Goal: Task Accomplishment & Management: Manage account settings

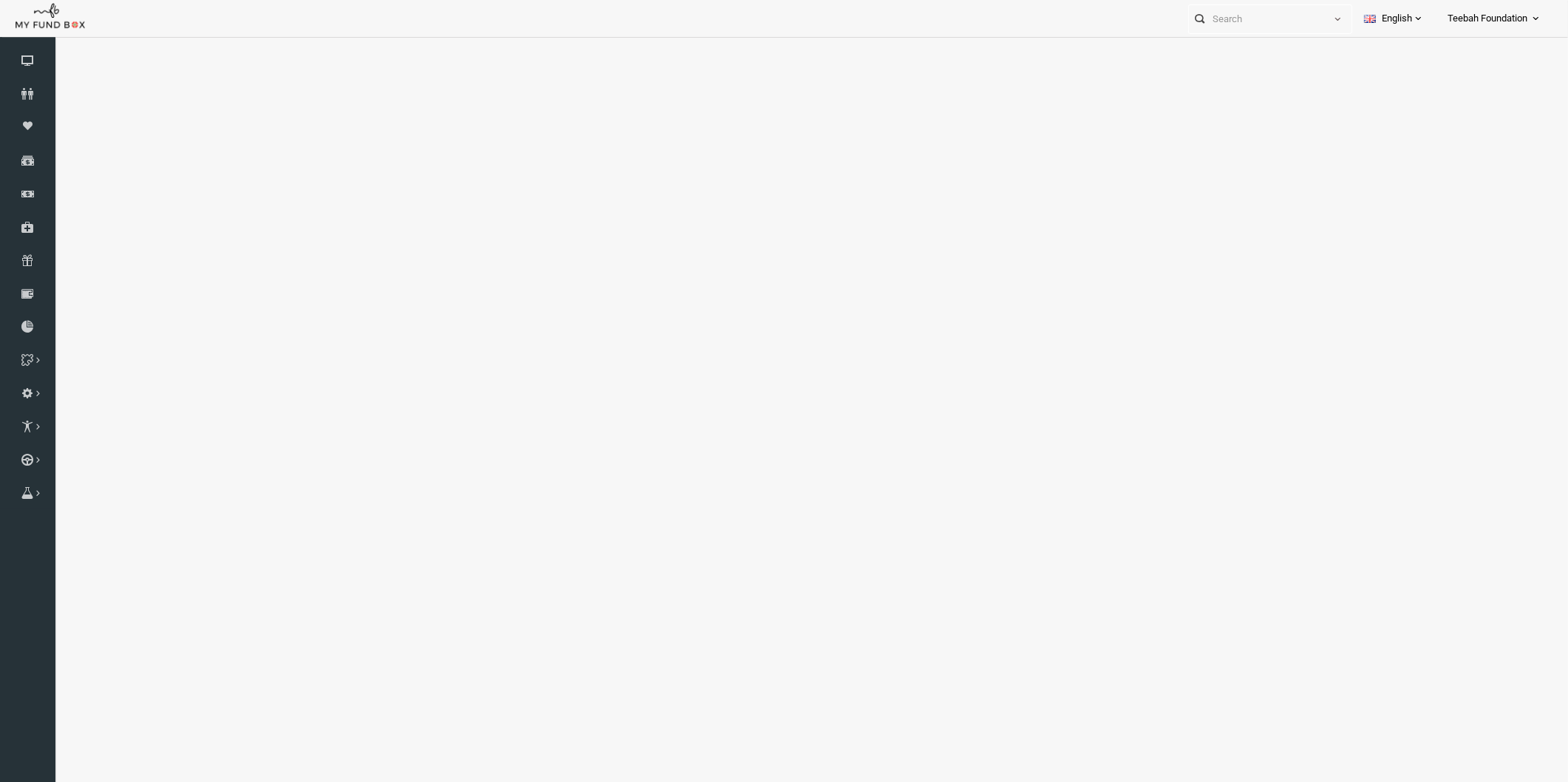
select select "100"
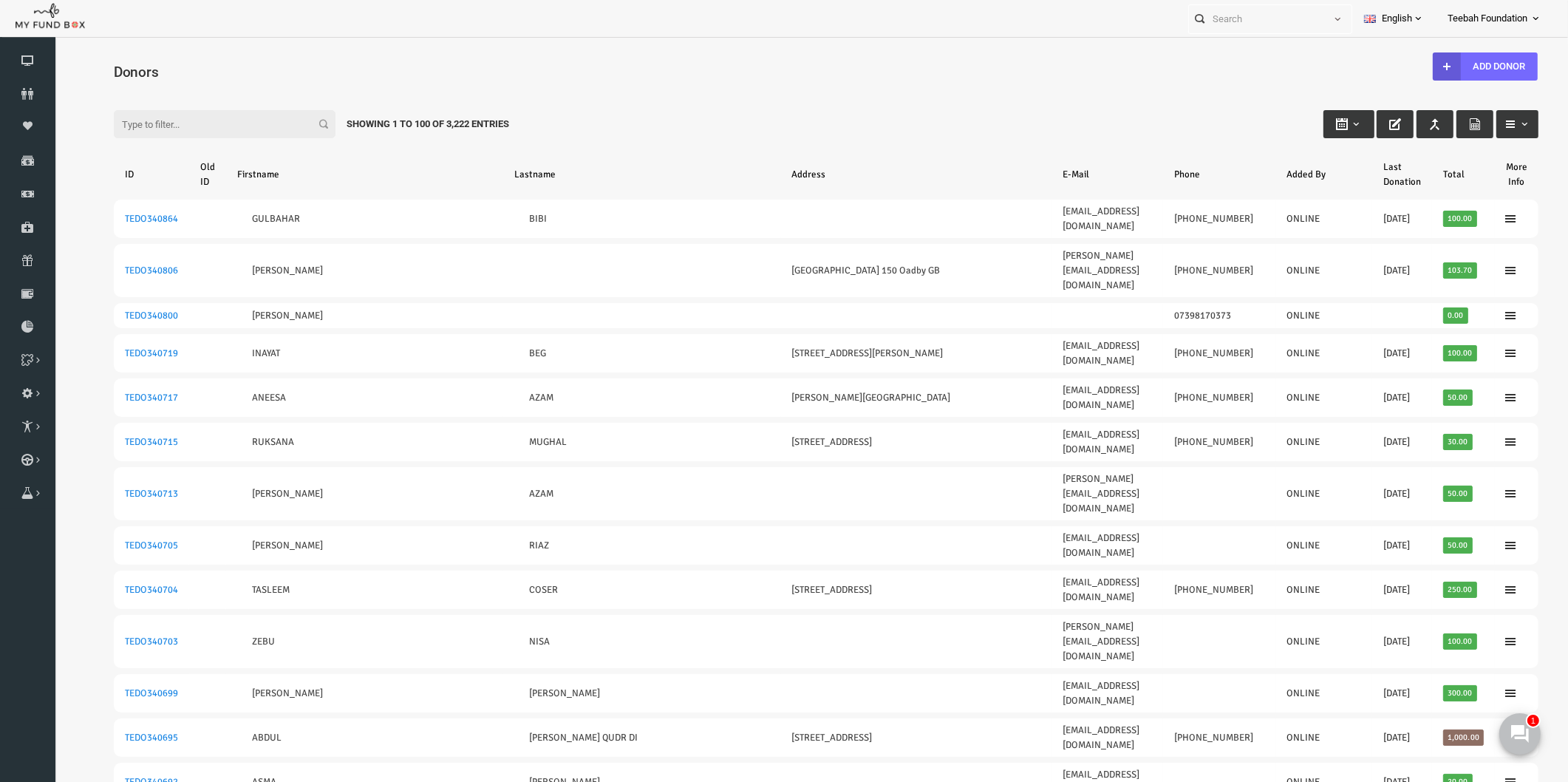
click at [137, 130] on input "Filter:" at bounding box center [195, 124] width 222 height 28
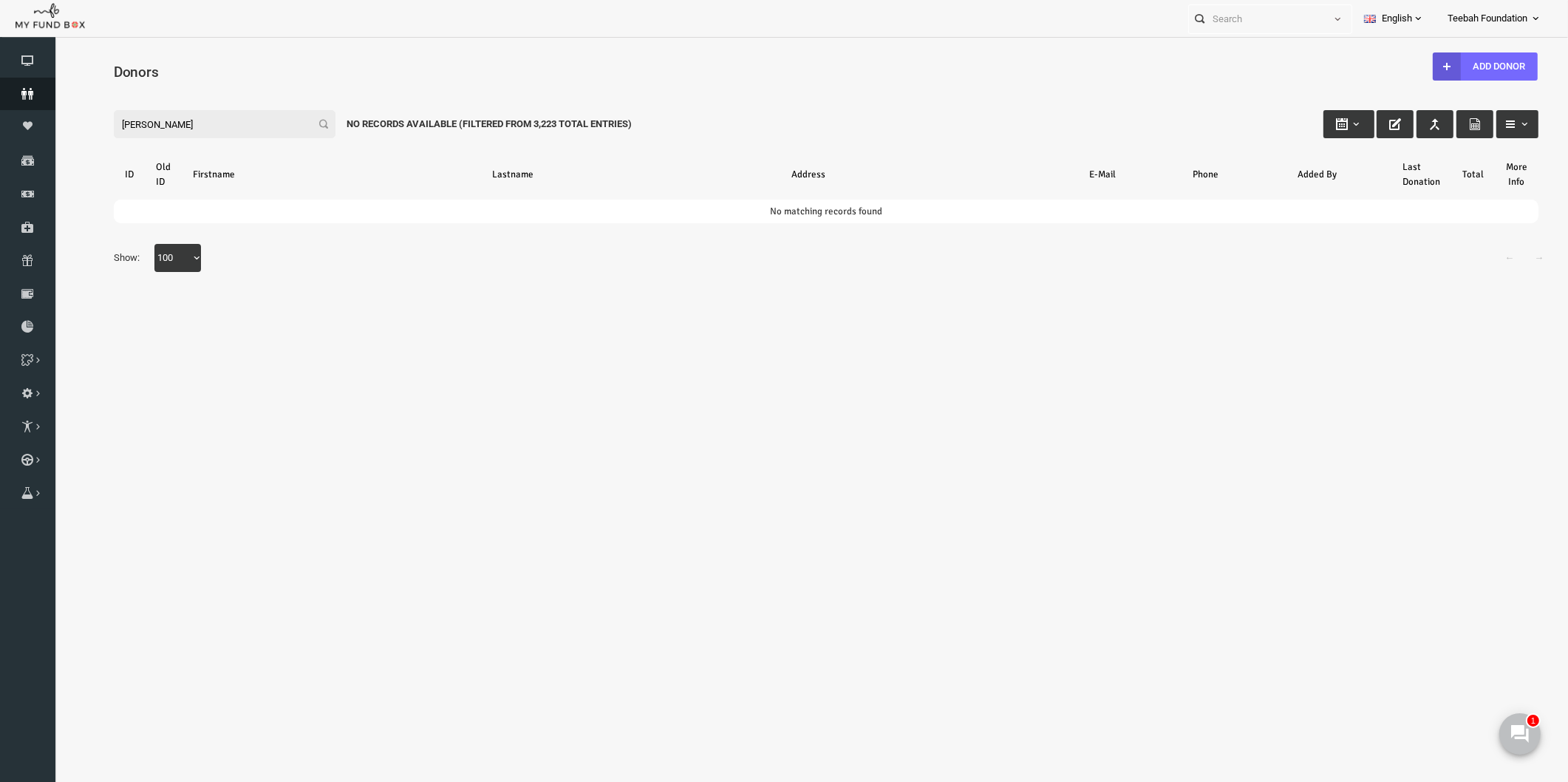
type input "[PERSON_NAME]"
click at [33, 90] on icon at bounding box center [28, 93] width 55 height 12
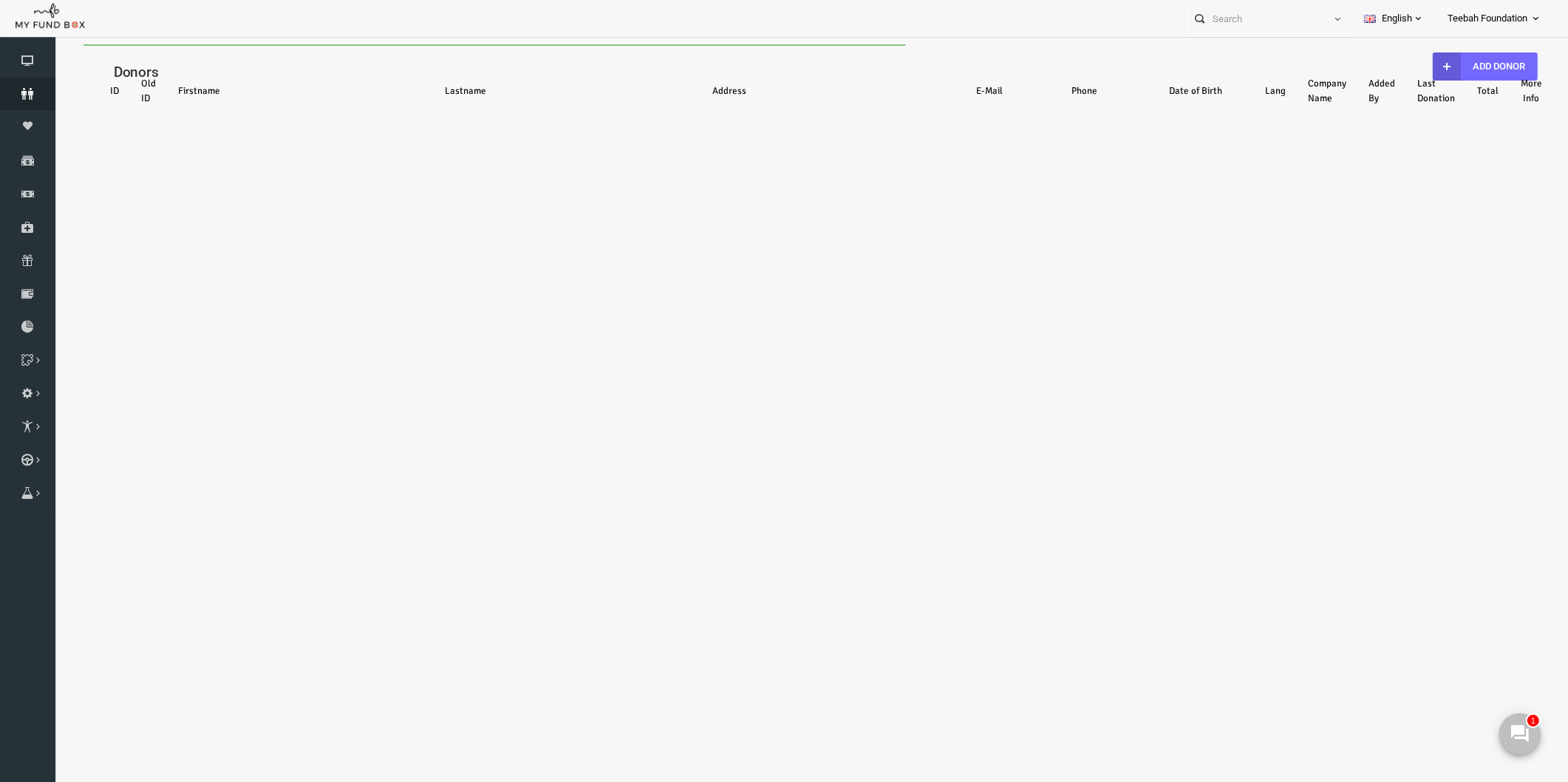
select select "100"
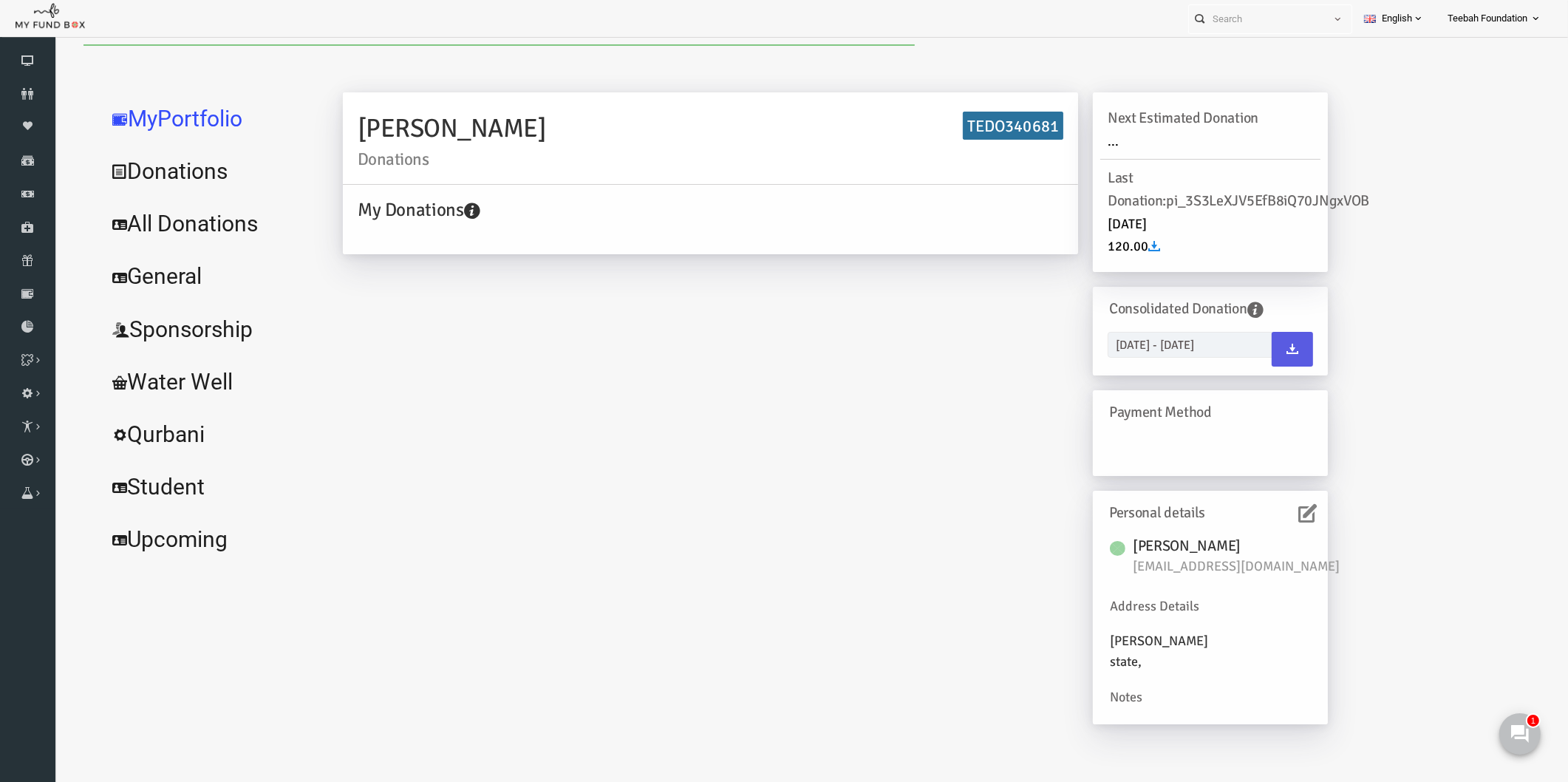
click at [1282, 517] on icon at bounding box center [1277, 513] width 18 height 18
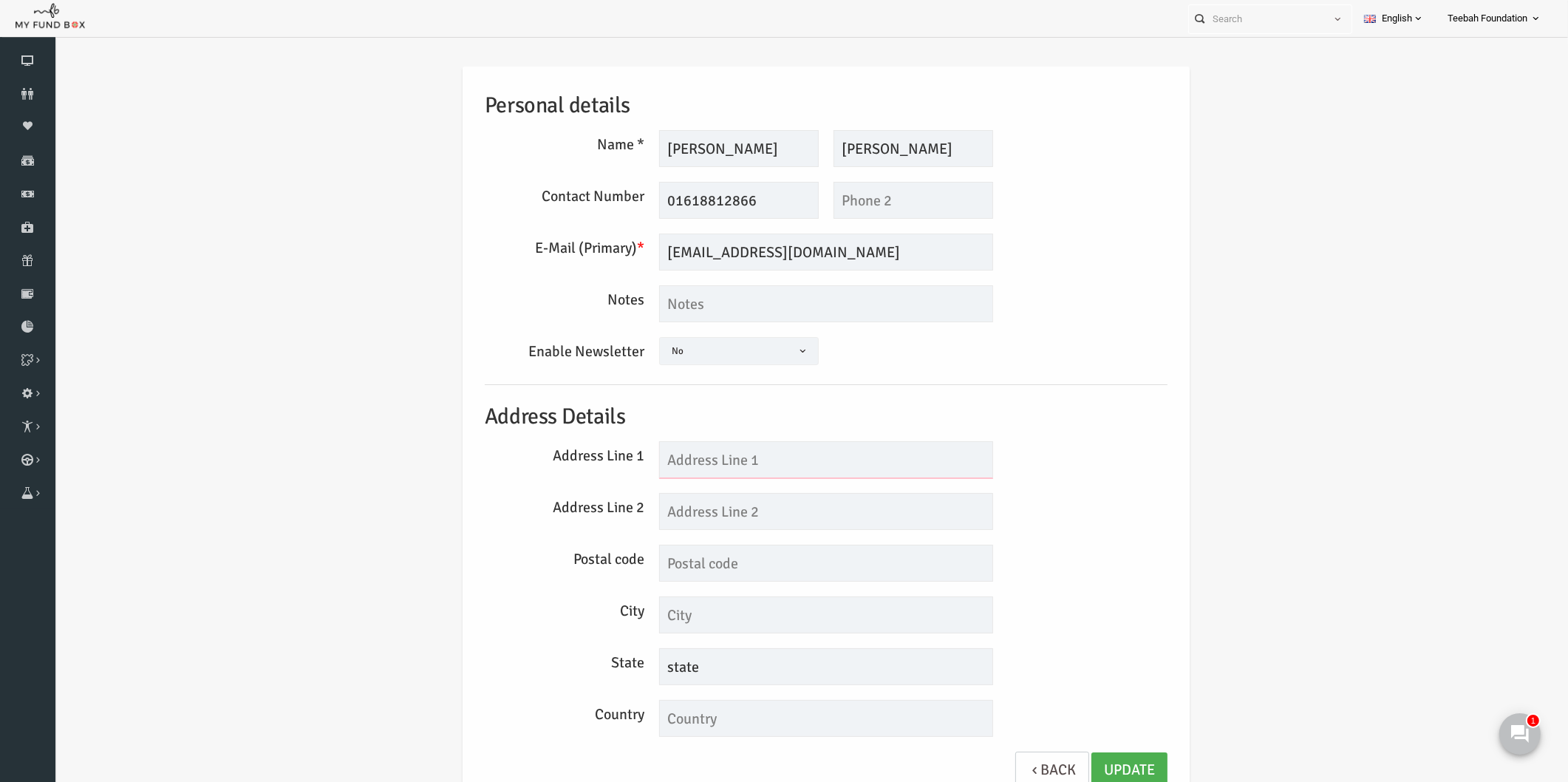
click at [659, 459] on input "text" at bounding box center [796, 460] width 334 height 37
click at [716, 463] on input "text" at bounding box center [796, 460] width 334 height 37
paste input "2"
type input "213"
click at [707, 511] on input "text" at bounding box center [796, 512] width 334 height 37
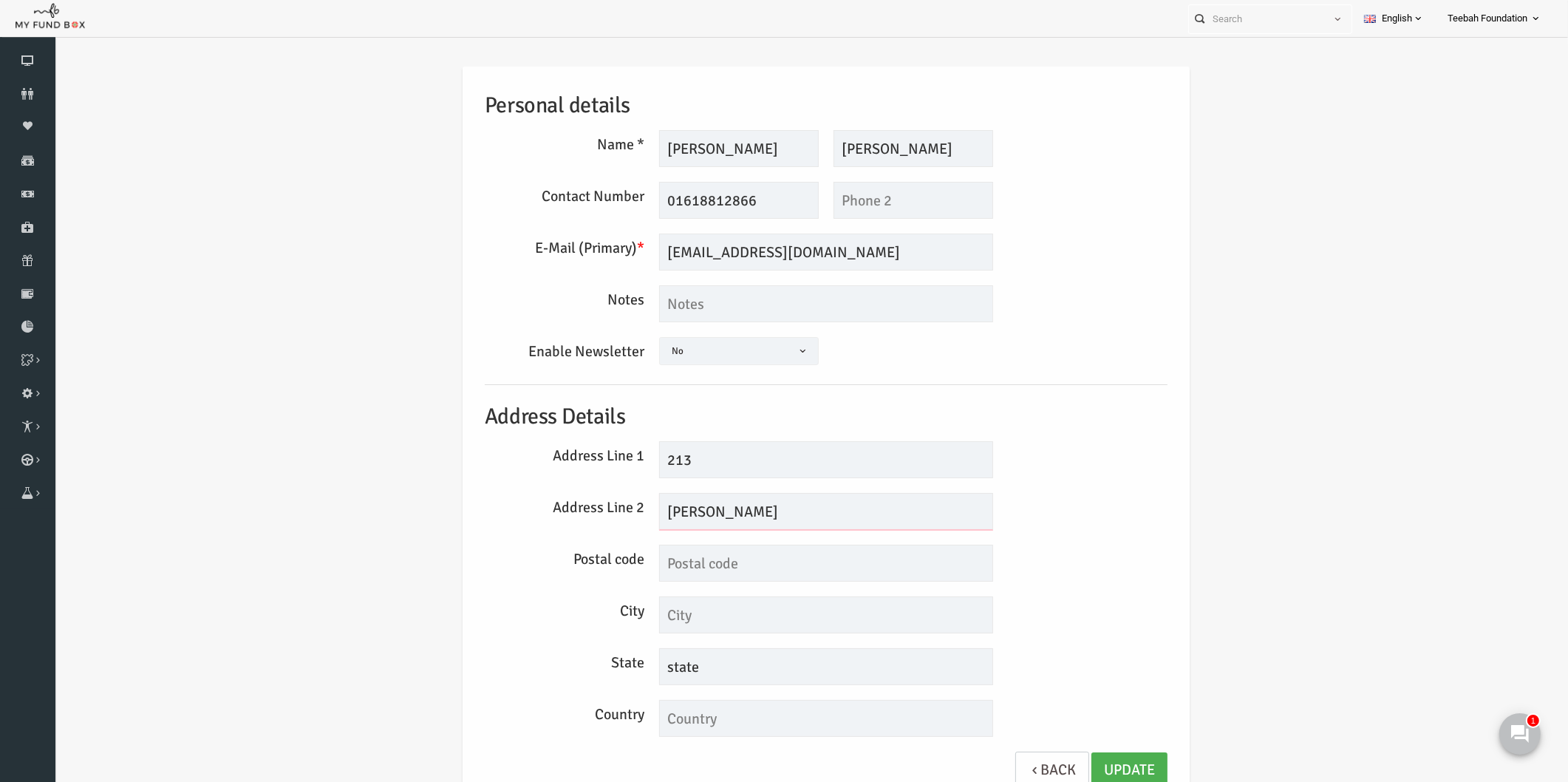
type input "[PERSON_NAME]"
click at [670, 565] on input "text" at bounding box center [796, 563] width 334 height 37
paste input "M16 9QS"
type input "M16 9QS"
click at [1075, 543] on div "Personal details Name * [PERSON_NAME] Description allows upto maximum of 255 ch…" at bounding box center [796, 435] width 712 height 738
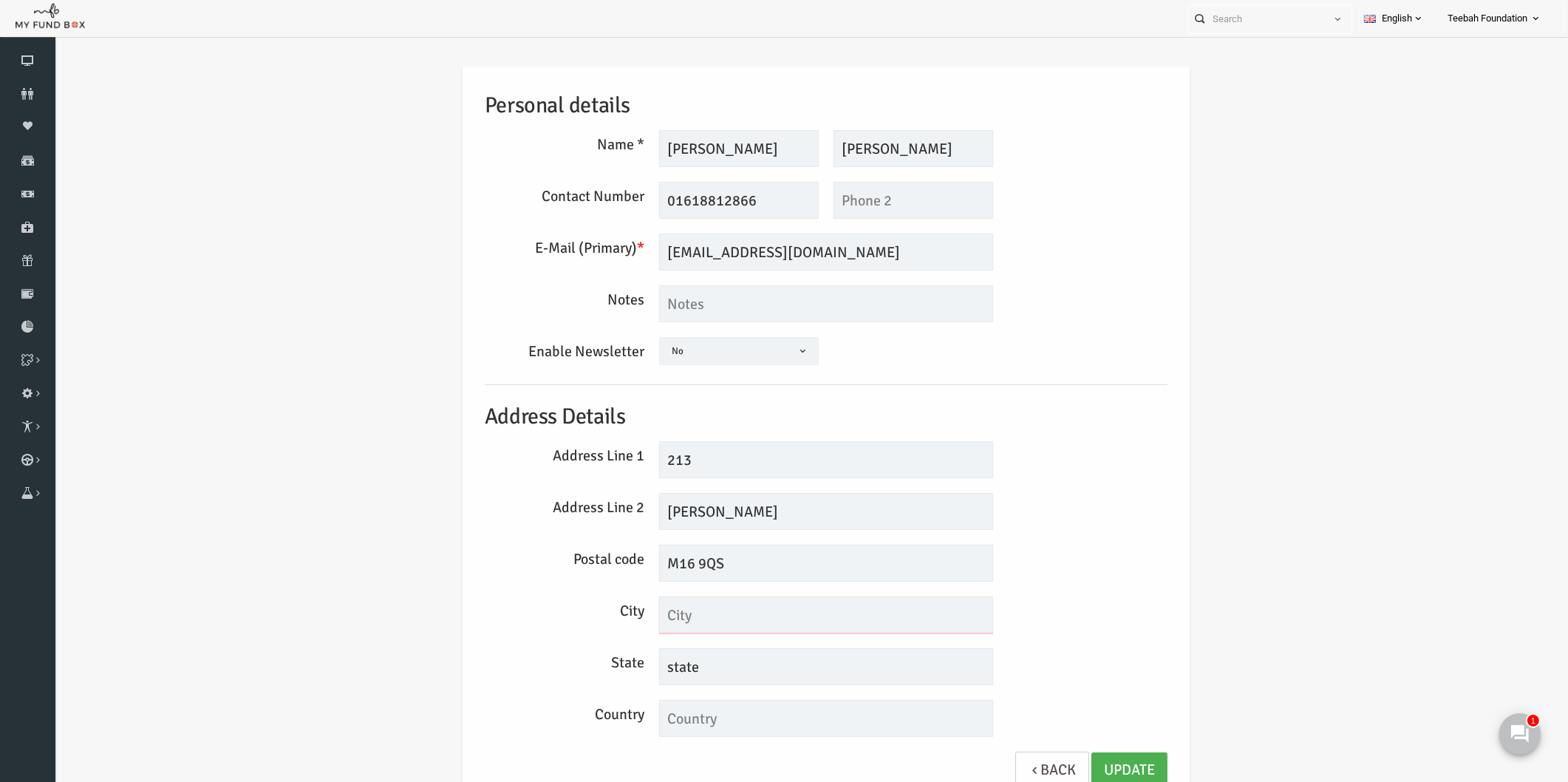
click at [663, 617] on input "text" at bounding box center [796, 615] width 334 height 37
paste input "Stretford"
type input "Stretford"
click at [1087, 767] on link "Update" at bounding box center [1099, 770] width 76 height 36
drag, startPoint x: 707, startPoint y: 673, endPoint x: 589, endPoint y: 676, distance: 118.0
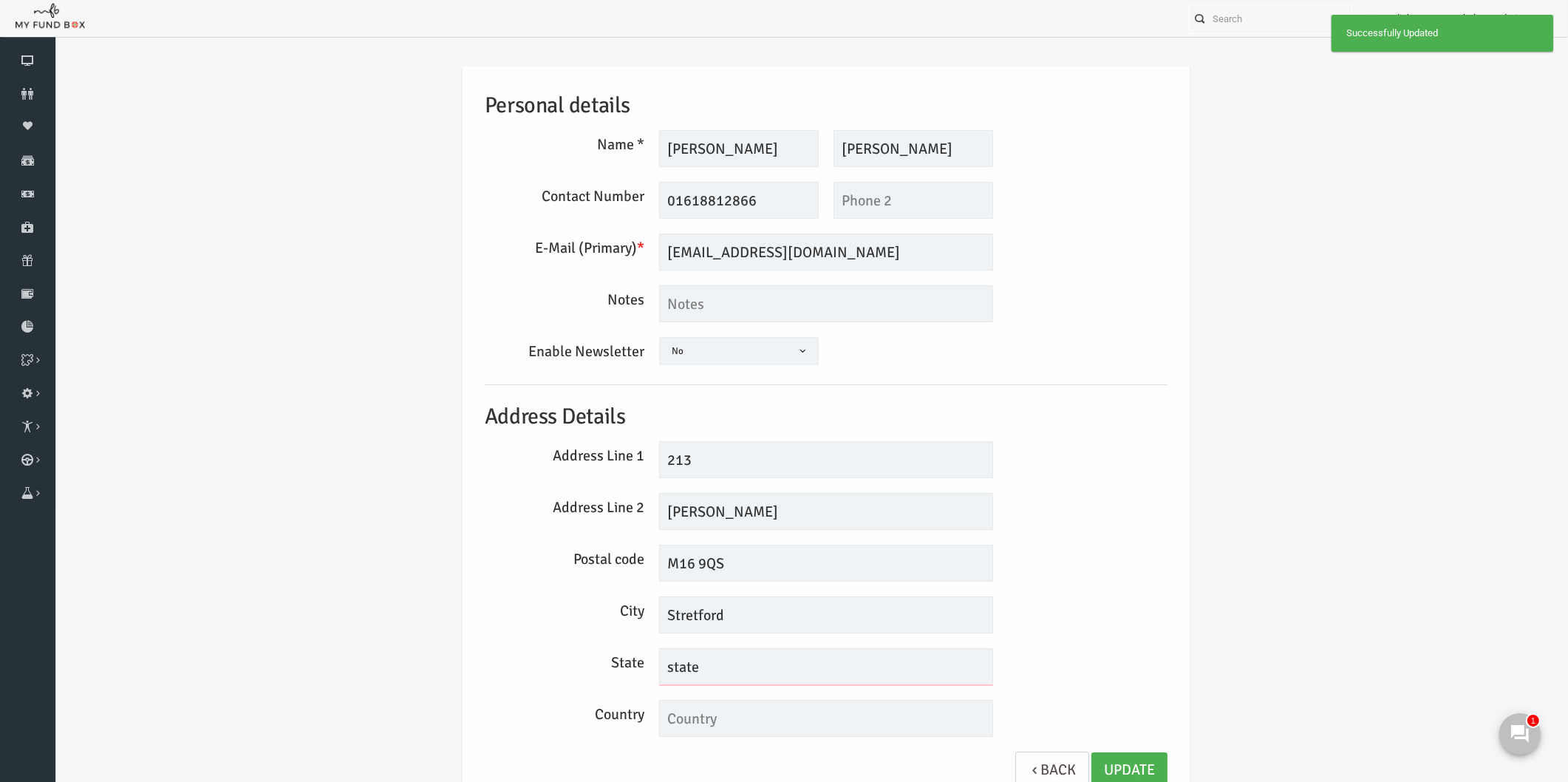
click at [589, 676] on div "State state" at bounding box center [796, 667] width 698 height 37
click at [1084, 755] on link "Update" at bounding box center [1099, 770] width 76 height 36
click at [1220, 527] on div "Personal details Name * [PERSON_NAME] Description allows upto maximum of 255 ch…" at bounding box center [796, 439] width 1484 height 790
click at [1108, 488] on div "Personal details Name * [PERSON_NAME] Description allows upto maximum of 255 ch…" at bounding box center [796, 435] width 712 height 738
click at [1104, 472] on div "Address Line 1 213" at bounding box center [796, 460] width 698 height 37
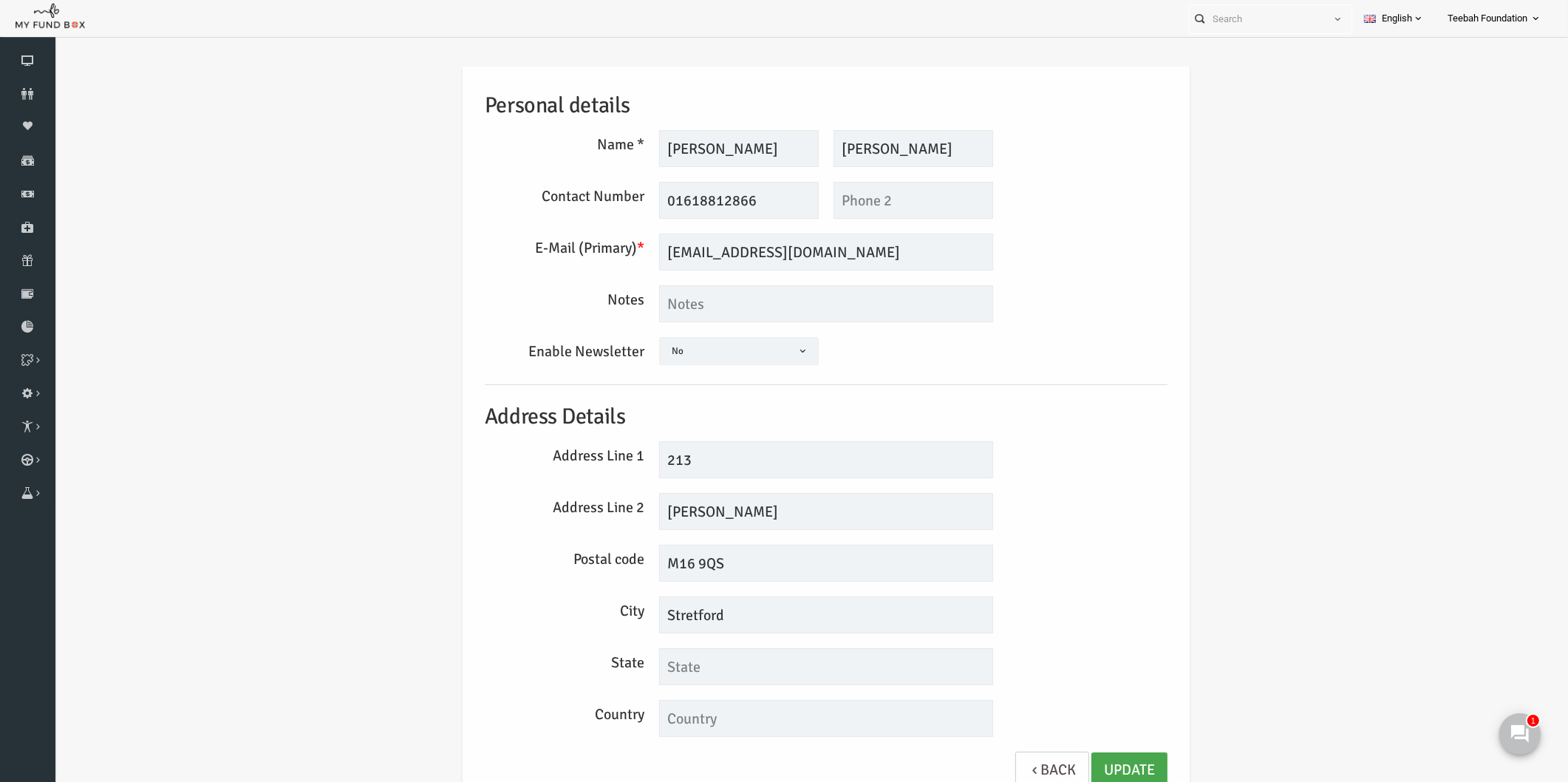
click at [1085, 760] on link "Update" at bounding box center [1099, 770] width 76 height 36
click at [1163, 492] on div "Personal details Name * [PERSON_NAME] Description allows upto maximum of 255 ch…" at bounding box center [796, 439] width 1484 height 790
click at [1281, 356] on div "Personal details Name * [PERSON_NAME] Description allows upto maximum of 255 ch…" at bounding box center [796, 439] width 1484 height 790
click at [1267, 192] on div "Personal details Name * [PERSON_NAME] Description allows upto maximum of 255 ch…" at bounding box center [796, 439] width 1484 height 790
click at [1146, 312] on div "Personal details Name * [PERSON_NAME] Description allows upto maximum of 255 ch…" at bounding box center [796, 435] width 727 height 738
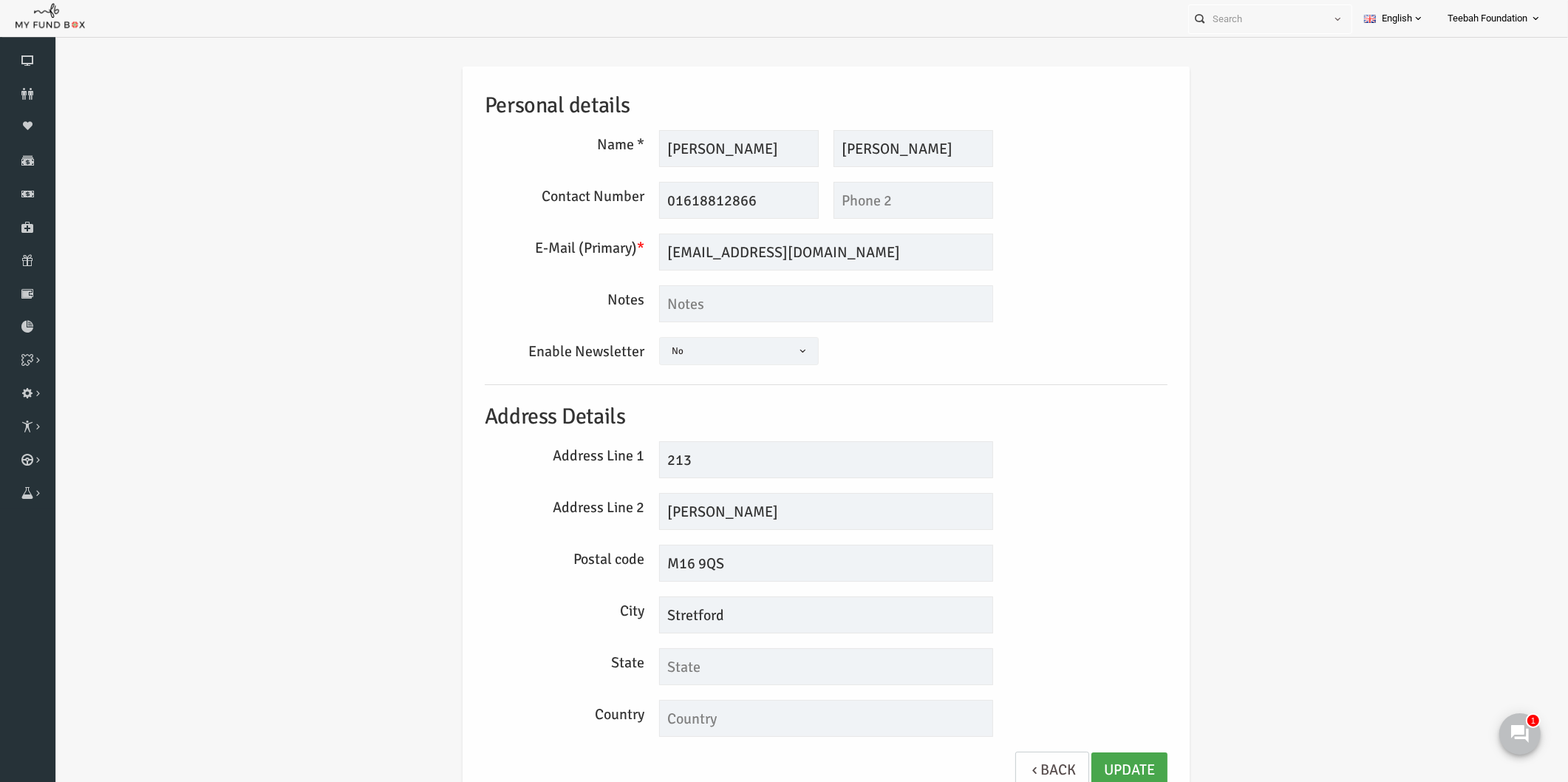
click at [1071, 759] on link "Update" at bounding box center [1099, 770] width 76 height 36
click at [1120, 592] on div "Personal details Name * [PERSON_NAME] Description allows upto maximum of 255 ch…" at bounding box center [796, 435] width 712 height 738
drag, startPoint x: 616, startPoint y: 467, endPoint x: 595, endPoint y: 470, distance: 21.2
click at [595, 470] on div "Address Line 1 213" at bounding box center [796, 460] width 698 height 37
type input "231"
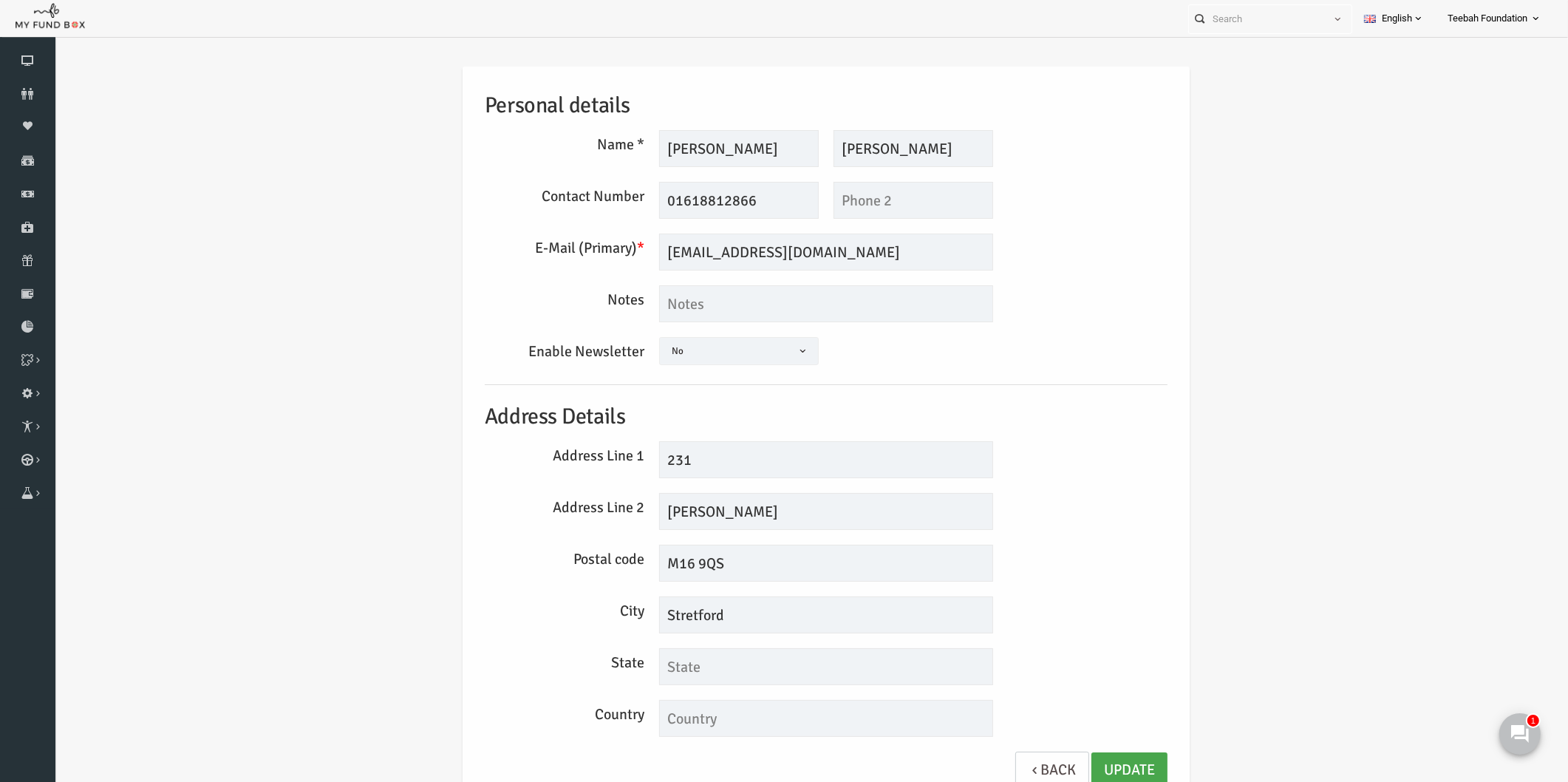
click at [1094, 770] on link "Update" at bounding box center [1099, 770] width 76 height 36
click at [28, 92] on icon at bounding box center [28, 93] width 55 height 12
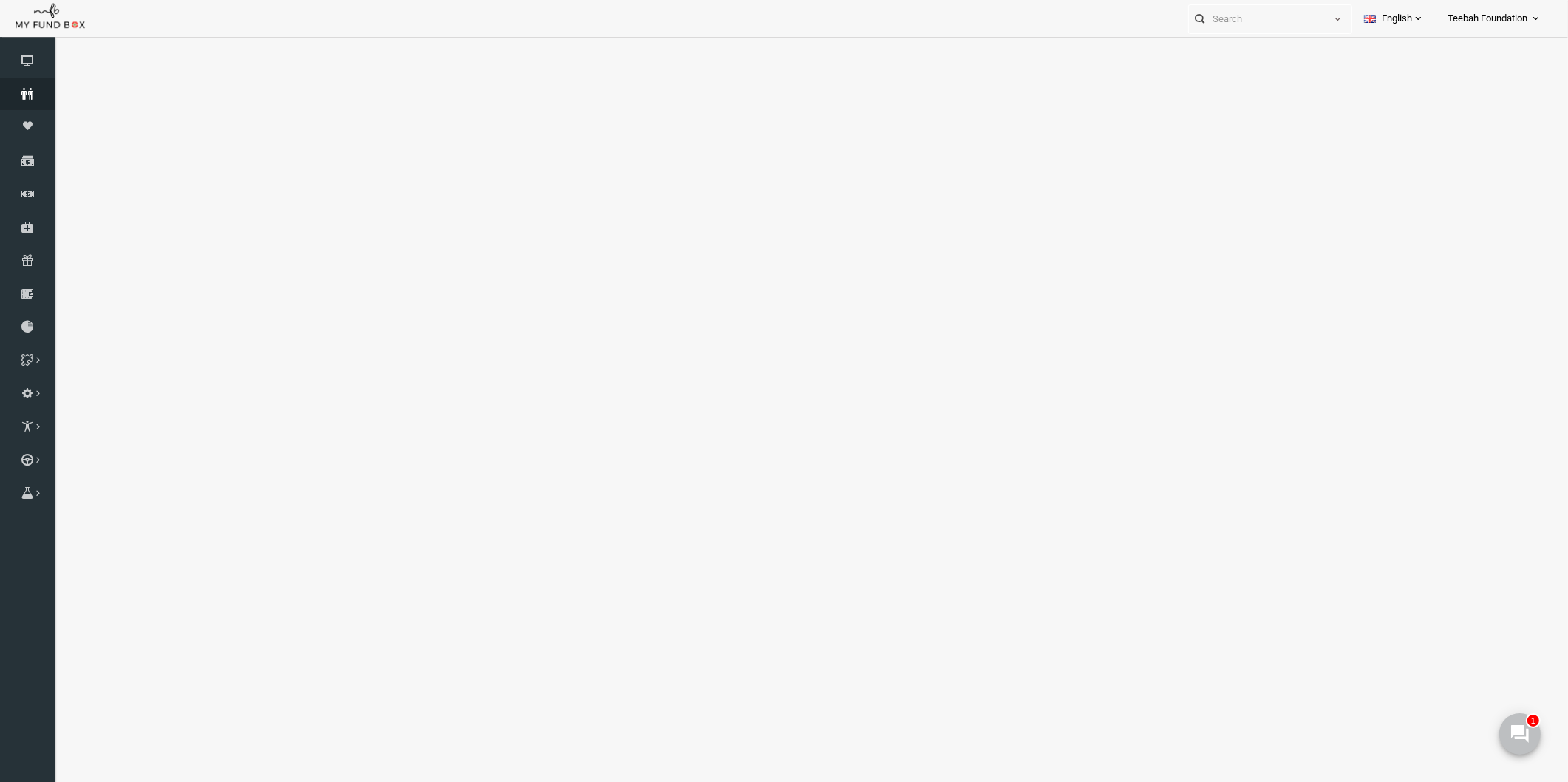
select select "100"
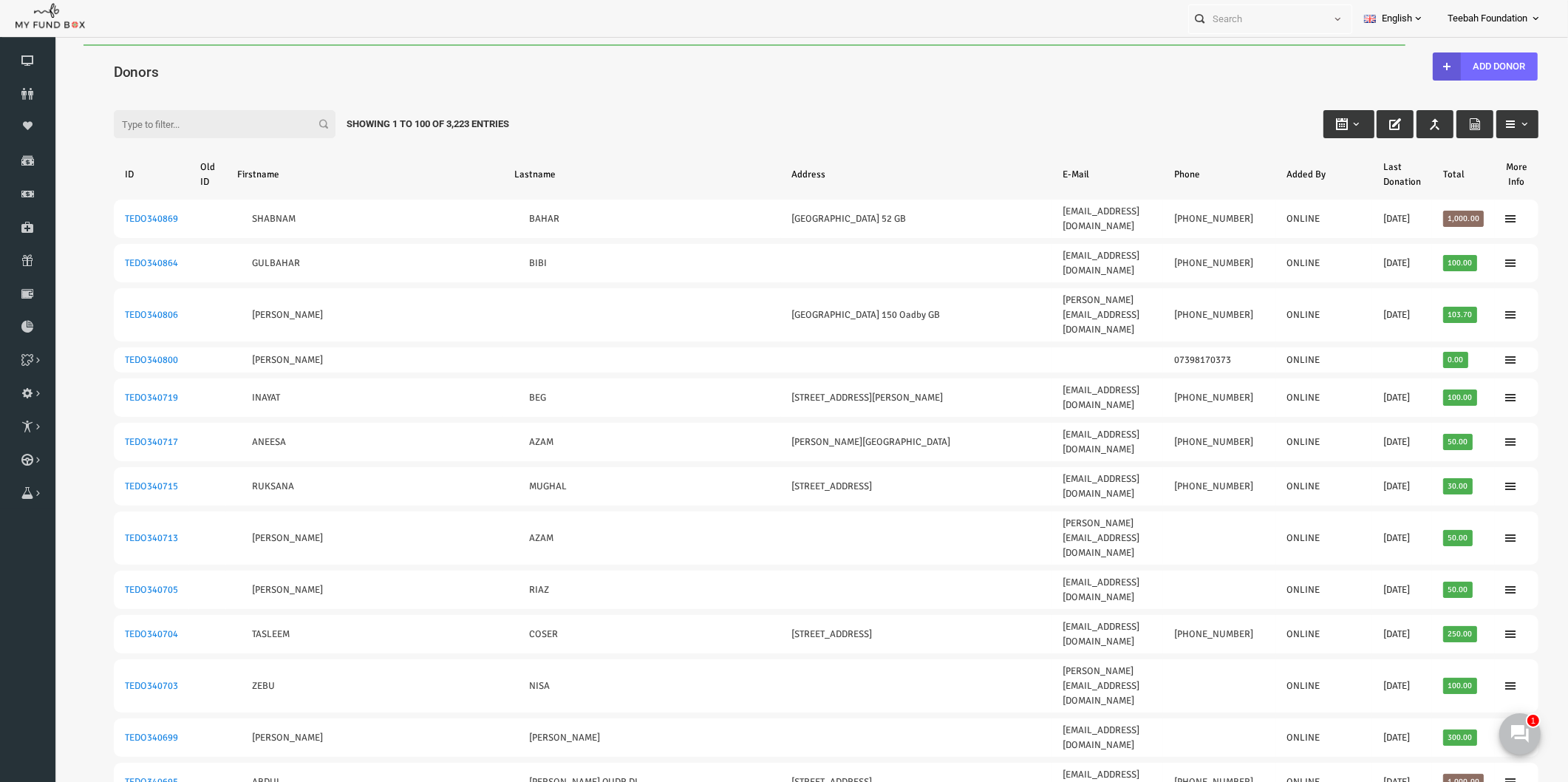
click at [165, 98] on div "Filter: Showing 1 to 100 of 3,223 Entries" at bounding box center [796, 110] width 1454 height 40
click at [146, 126] on input "Filter:" at bounding box center [195, 124] width 222 height 28
click at [929, 99] on div "Filter: Showing 1 to 100 of 3,223 Entries" at bounding box center [796, 110] width 1454 height 40
click at [931, 105] on div "Filter: Showing 1 to 100 of 3,223 Entries" at bounding box center [796, 110] width 1454 height 40
